Goal: Task Accomplishment & Management: Manage account settings

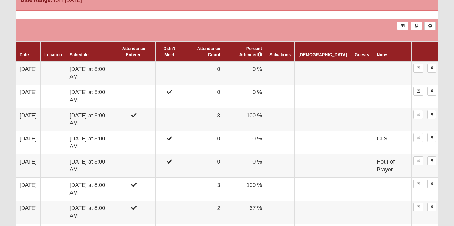
scroll to position [300, 0]
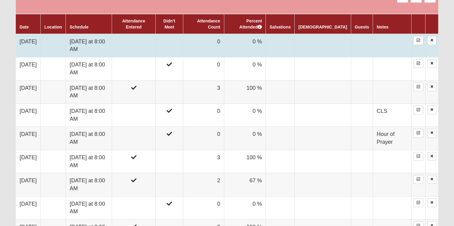
click at [220, 47] on td "0" at bounding box center [203, 45] width 41 height 23
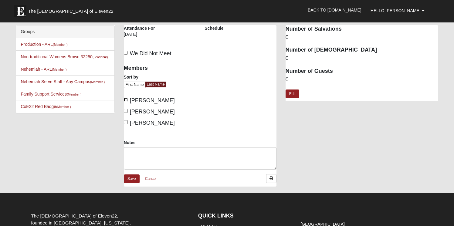
click at [126, 100] on input "Brown, Erica" at bounding box center [126, 100] width 4 height 4
checkbox input "true"
click at [126, 112] on input "Fredrick, Jeannie" at bounding box center [126, 111] width 4 height 4
checkbox input "true"
click at [126, 122] on input "Klusmeyer, Cynthia" at bounding box center [126, 122] width 4 height 4
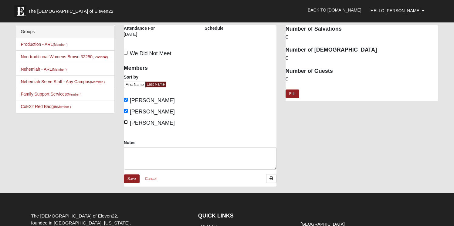
checkbox input "true"
click at [132, 177] on link "Save" at bounding box center [132, 178] width 16 height 9
